Goal: Go to known website: Go to known website

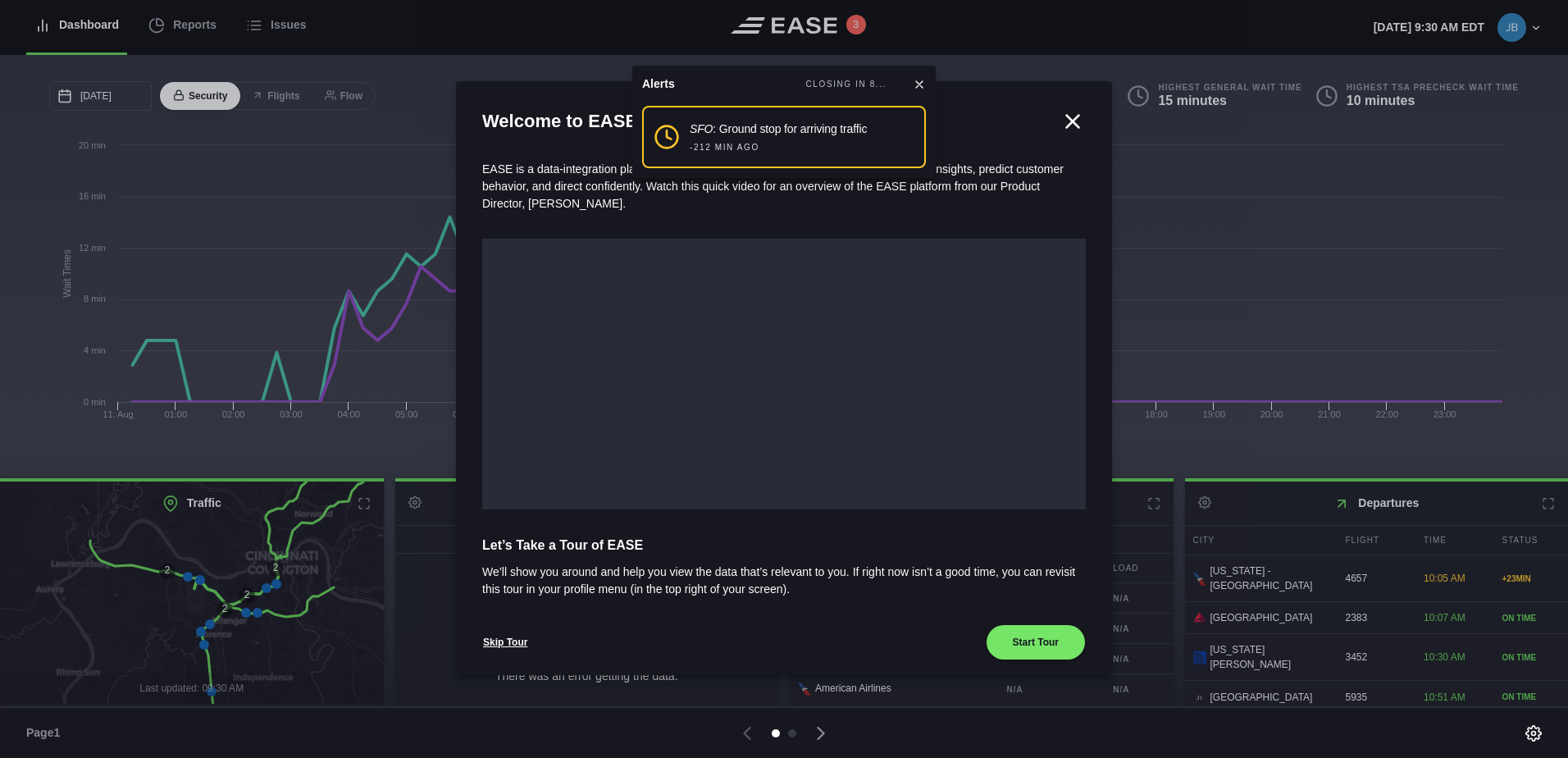
click at [922, 81] on icon at bounding box center [919, 84] width 7 height 7
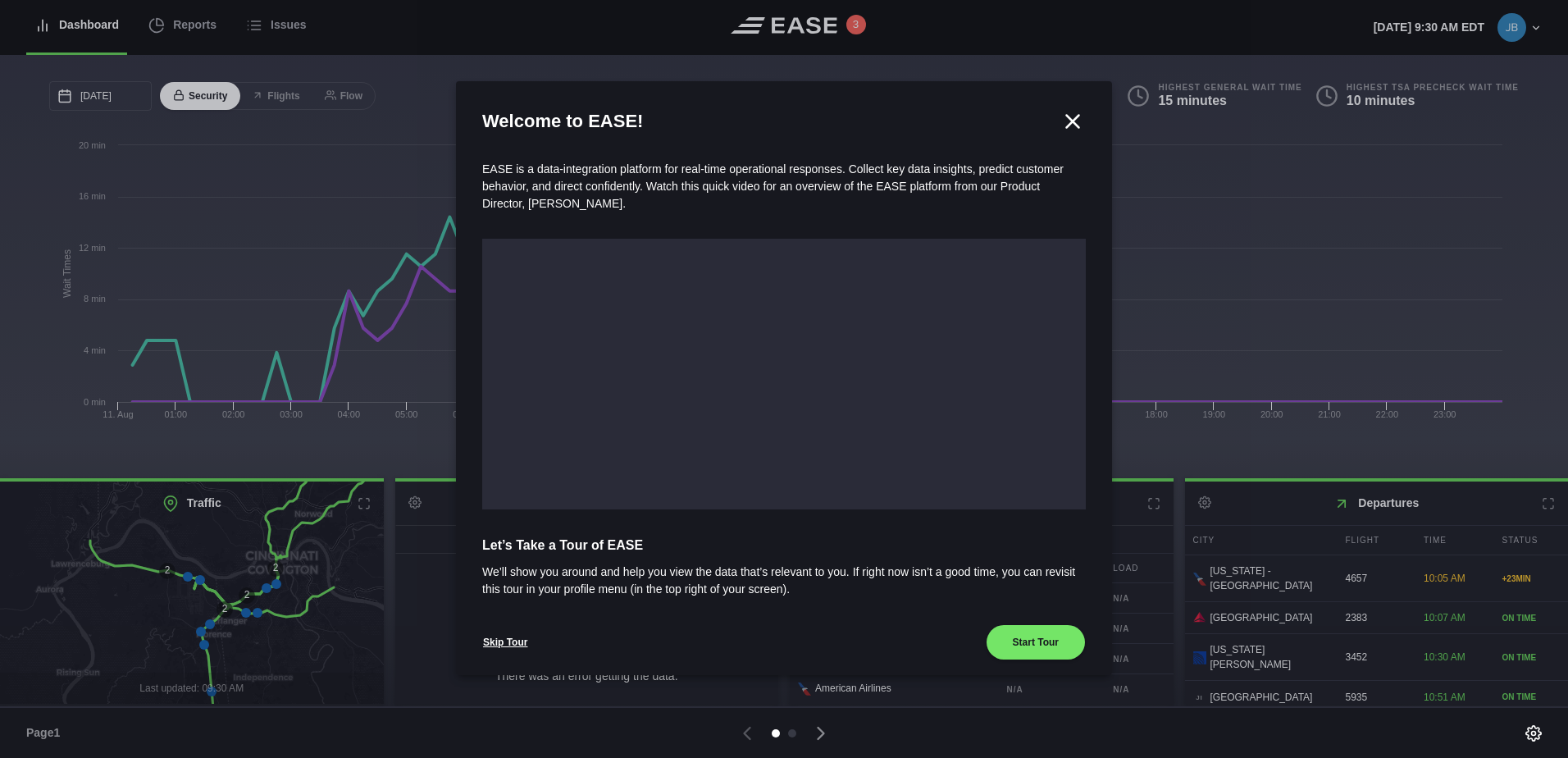
click at [1067, 120] on icon at bounding box center [1073, 121] width 12 height 12
